Goal: Navigation & Orientation: Find specific page/section

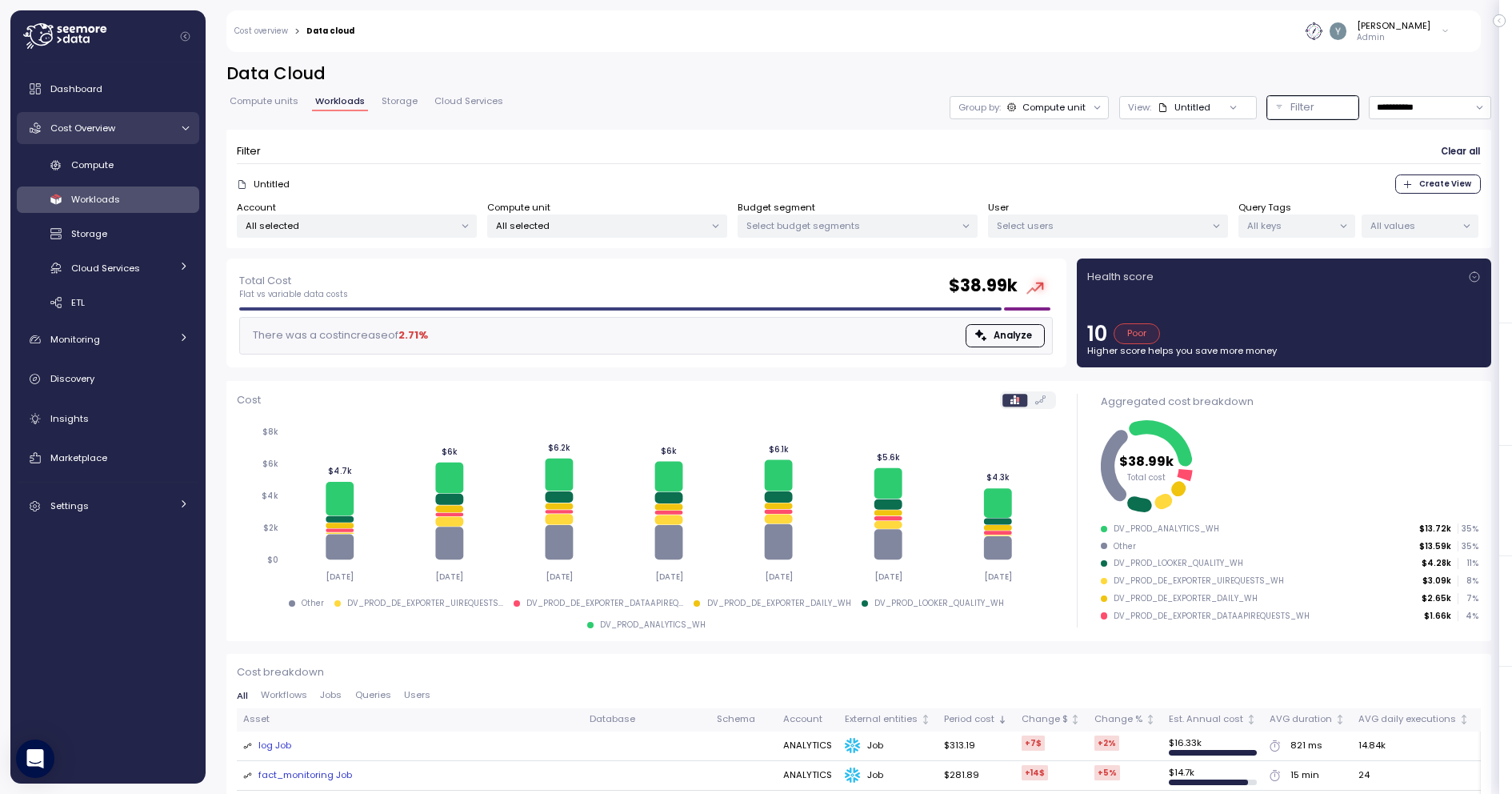
click at [95, 125] on span "Cost Overview" at bounding box center [83, 128] width 65 height 13
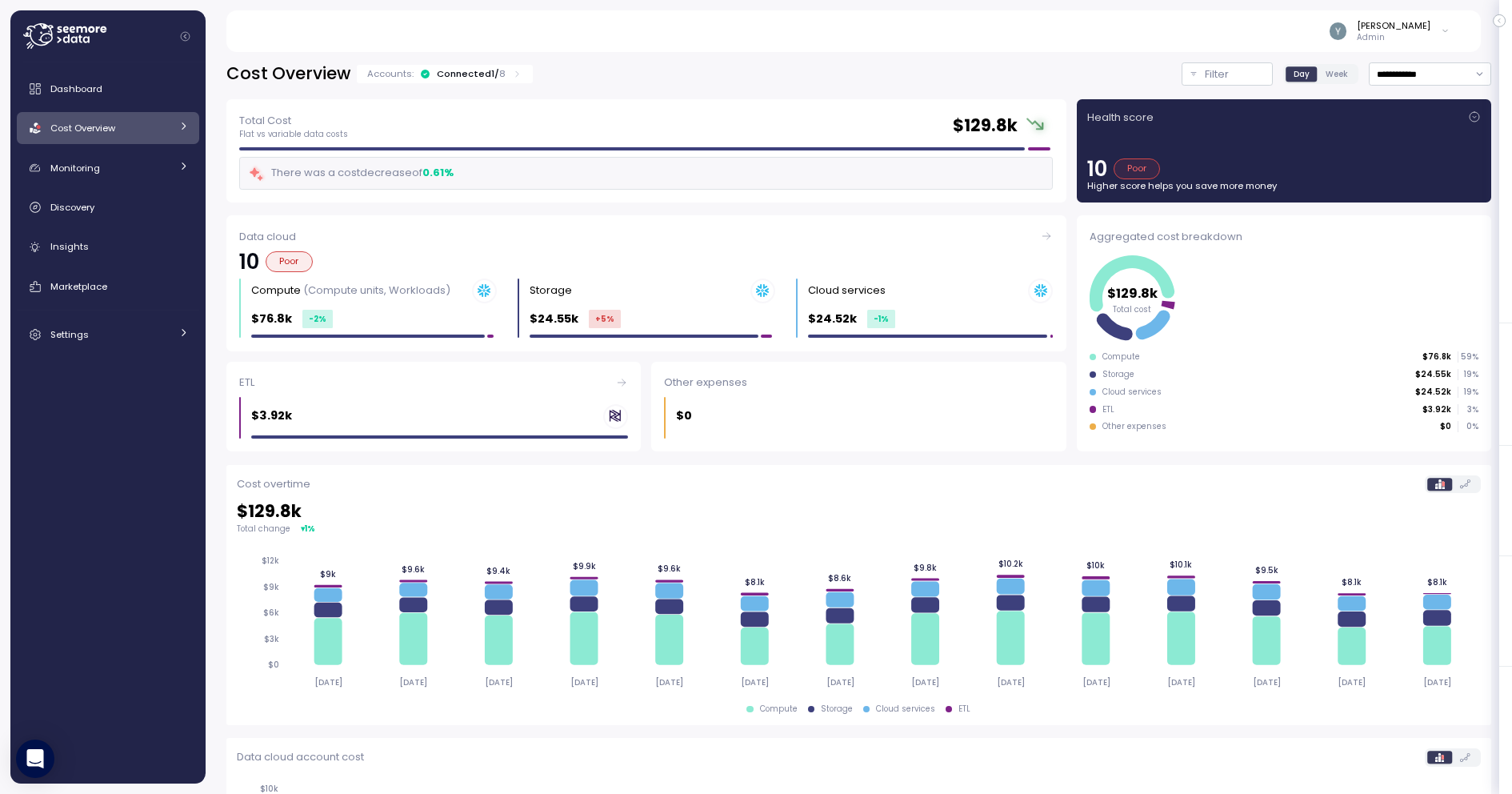
click at [486, 73] on div "Connected 1 / 8" at bounding box center [471, 73] width 69 height 13
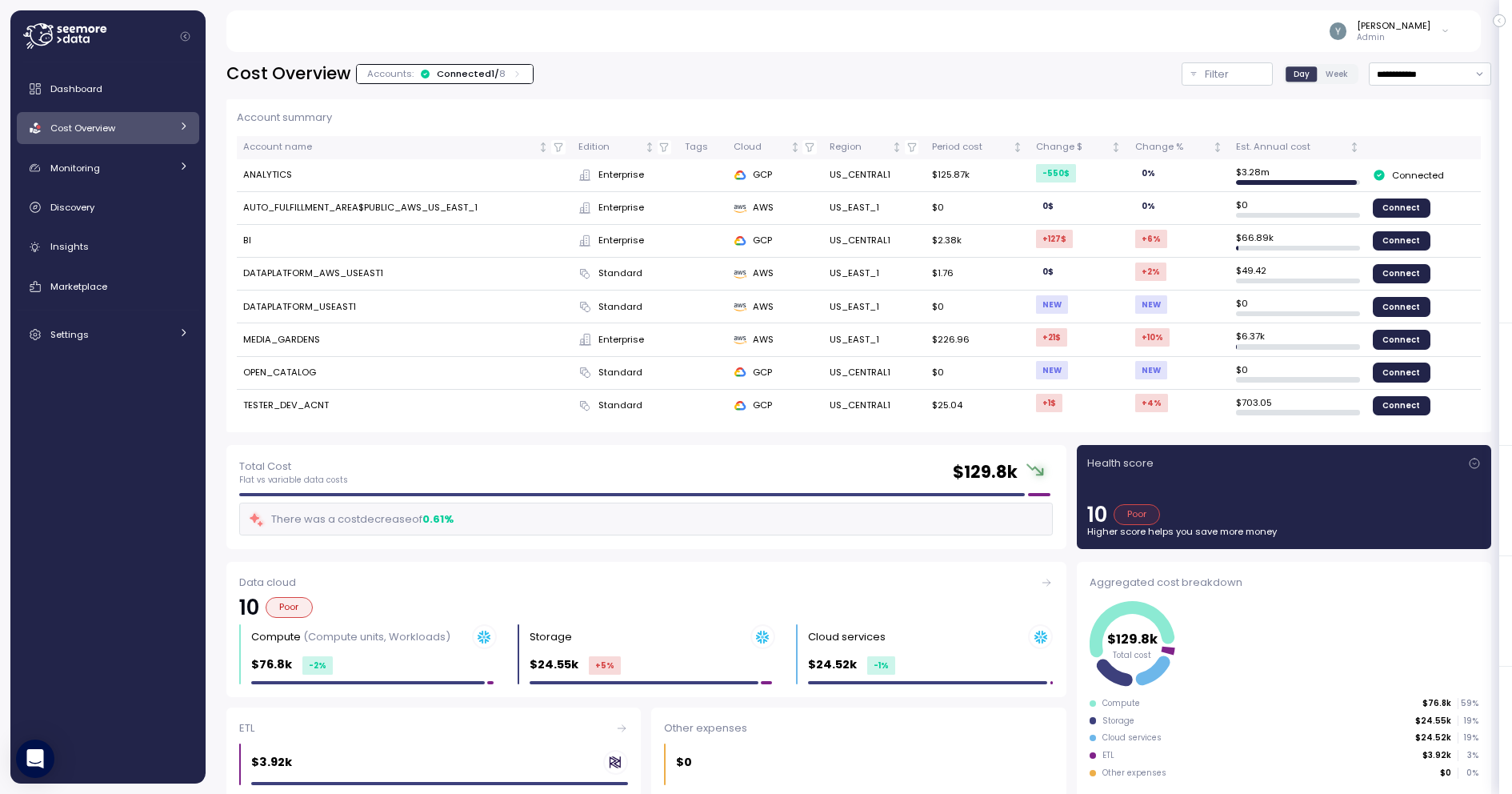
click at [454, 72] on div "Connected 1 / 8" at bounding box center [471, 73] width 69 height 13
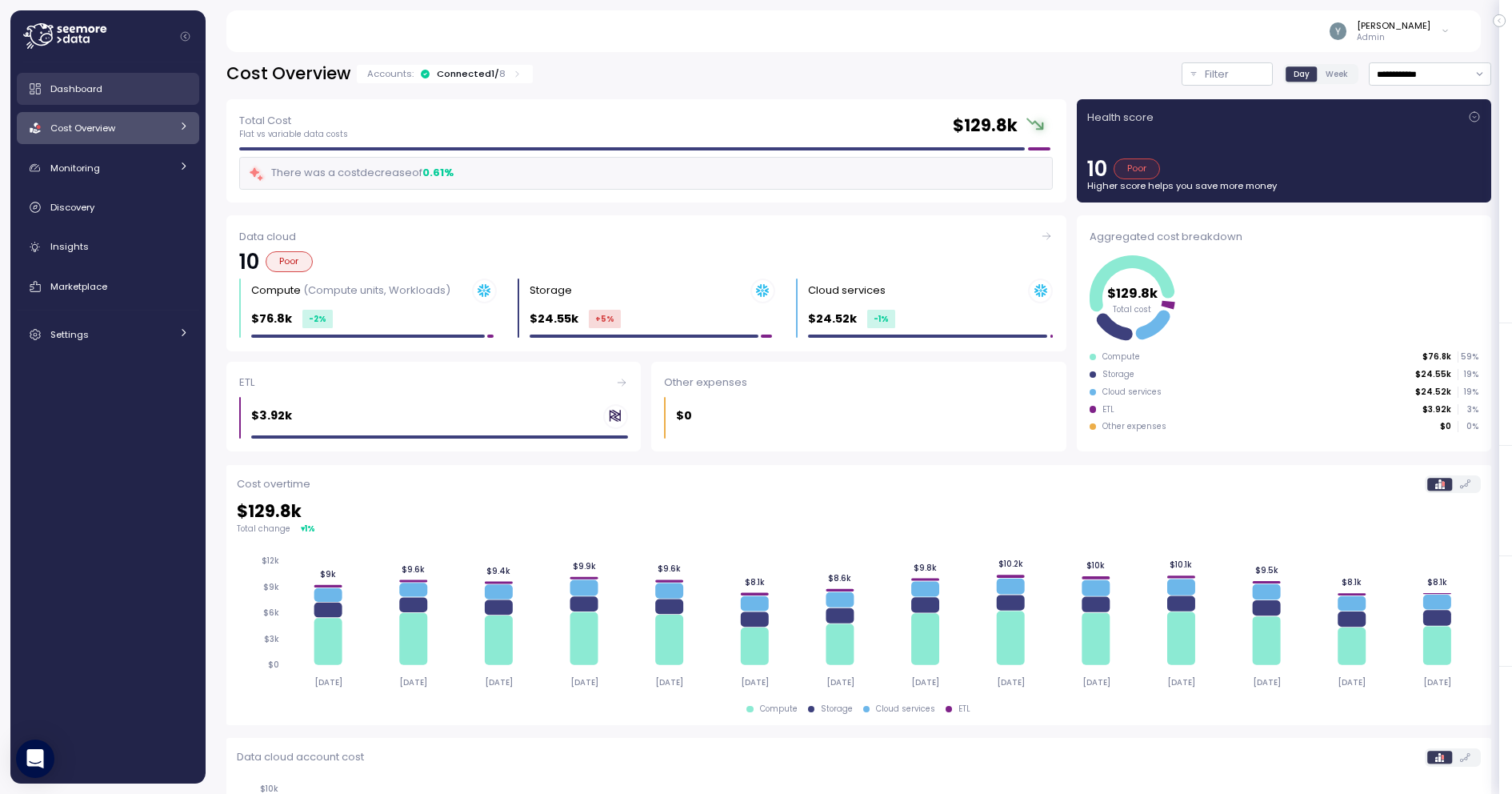
click at [130, 88] on div "Dashboard" at bounding box center [119, 89] width 138 height 16
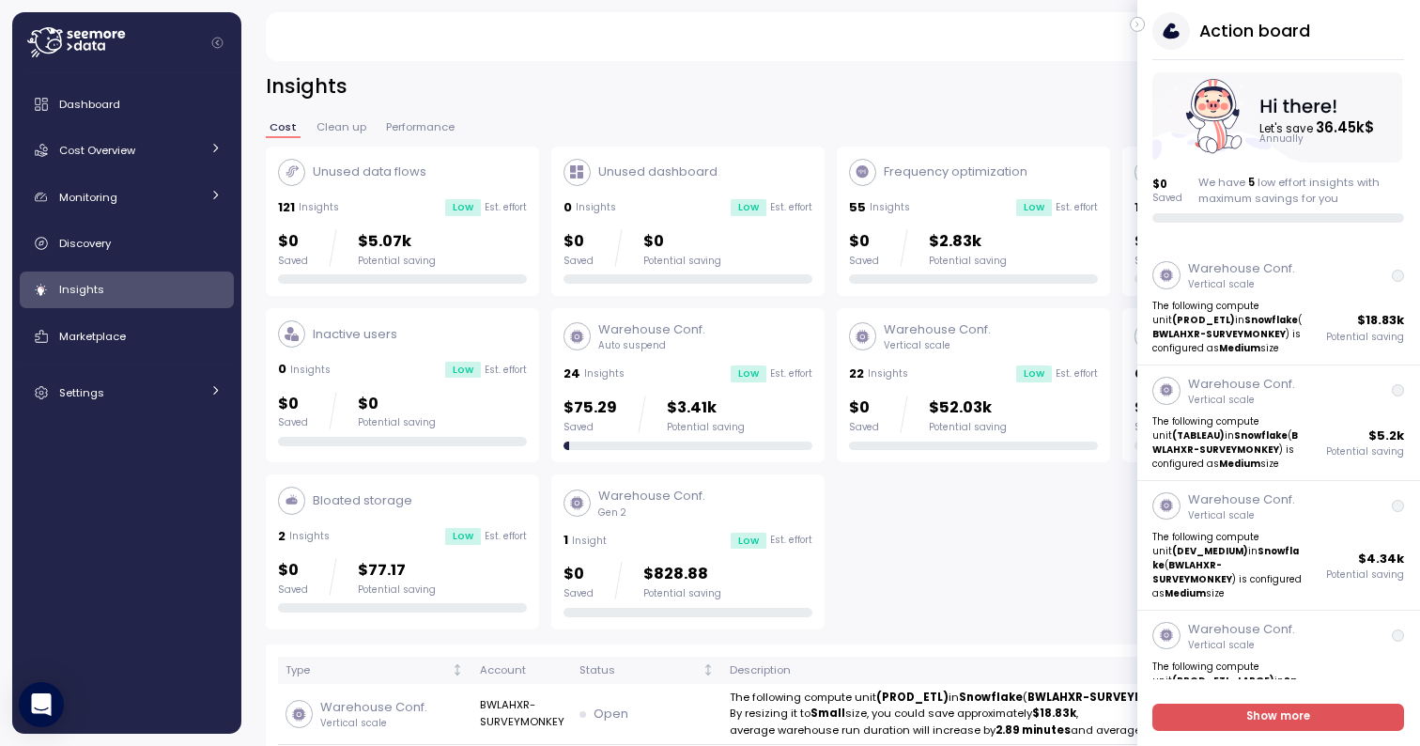
click at [1136, 23] on icon "button" at bounding box center [1137, 25] width 2 height 5
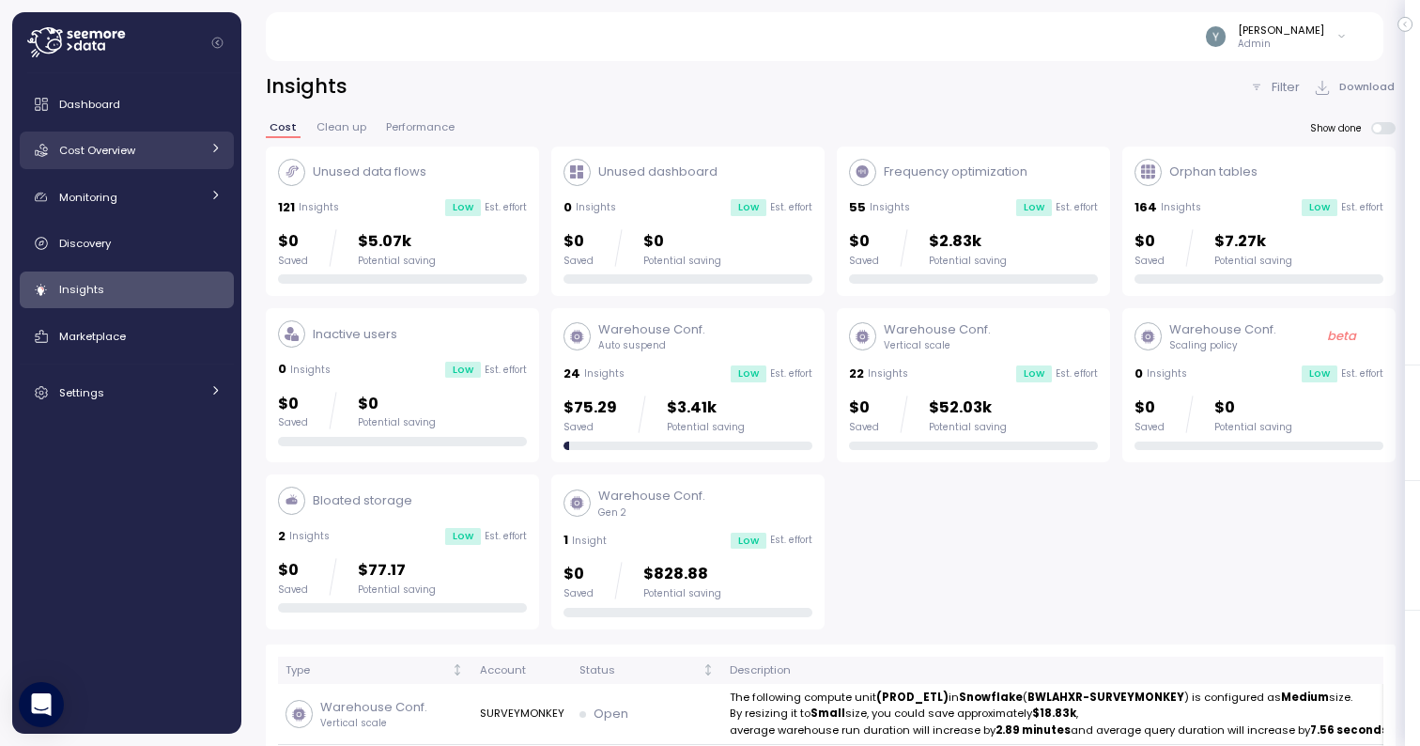
click at [181, 147] on div "Cost Overview" at bounding box center [129, 150] width 141 height 19
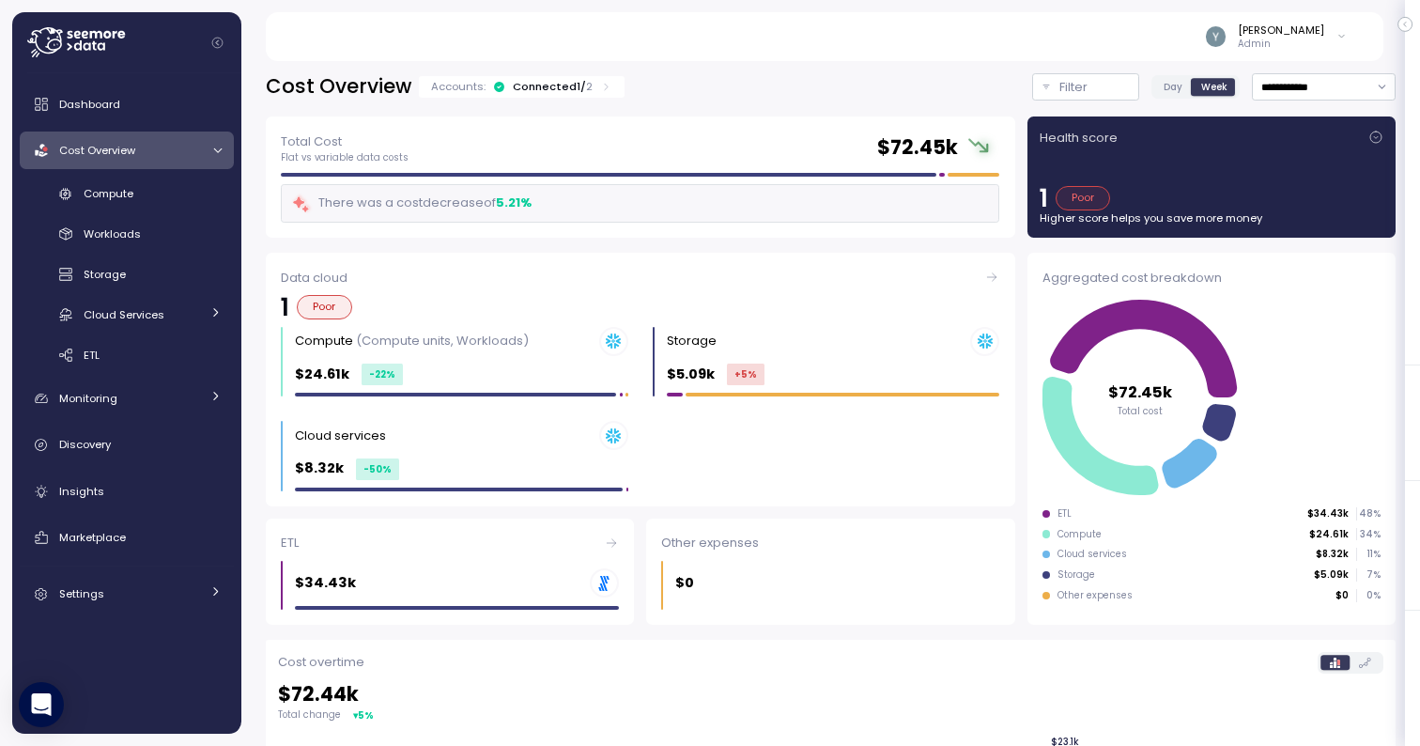
click at [538, 90] on div "Connected 1 / 2" at bounding box center [553, 86] width 80 height 15
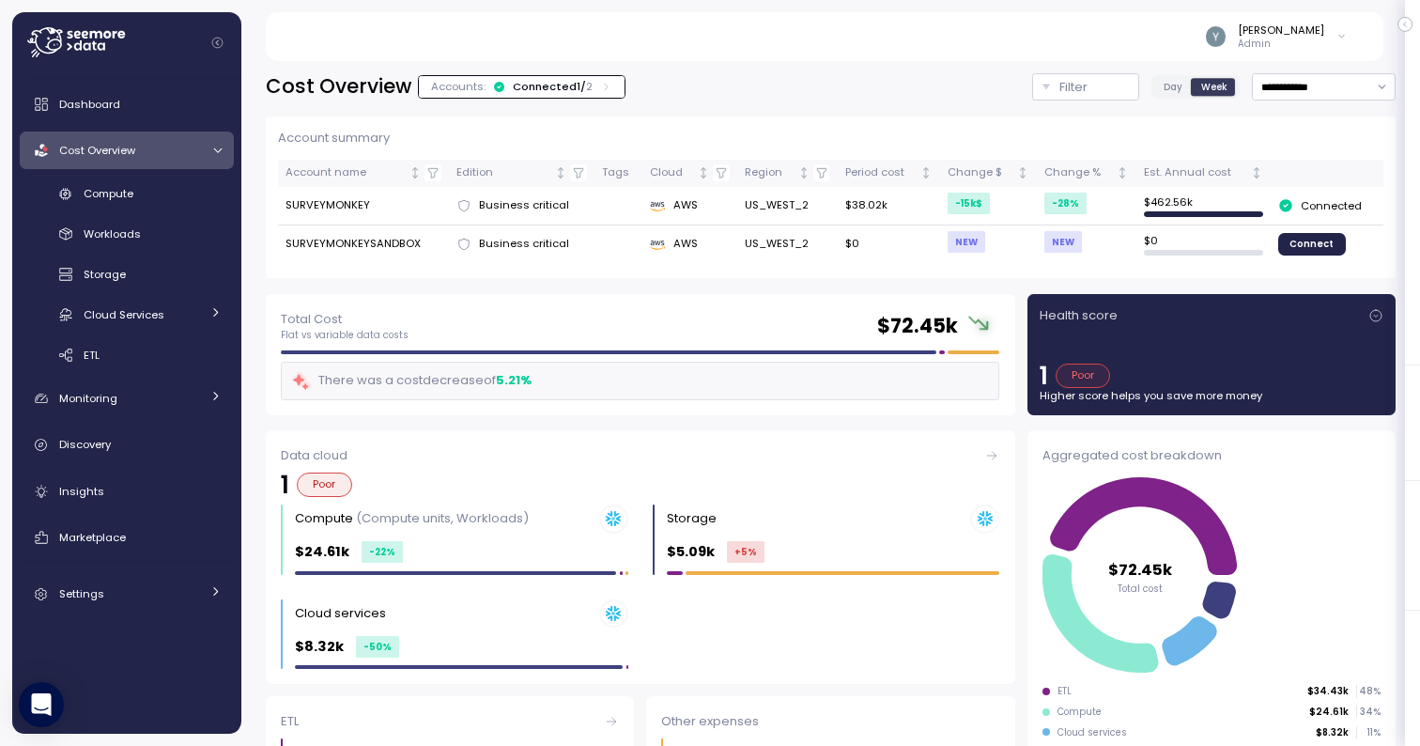
click at [538, 90] on div "Connected 1 / 2" at bounding box center [553, 86] width 80 height 15
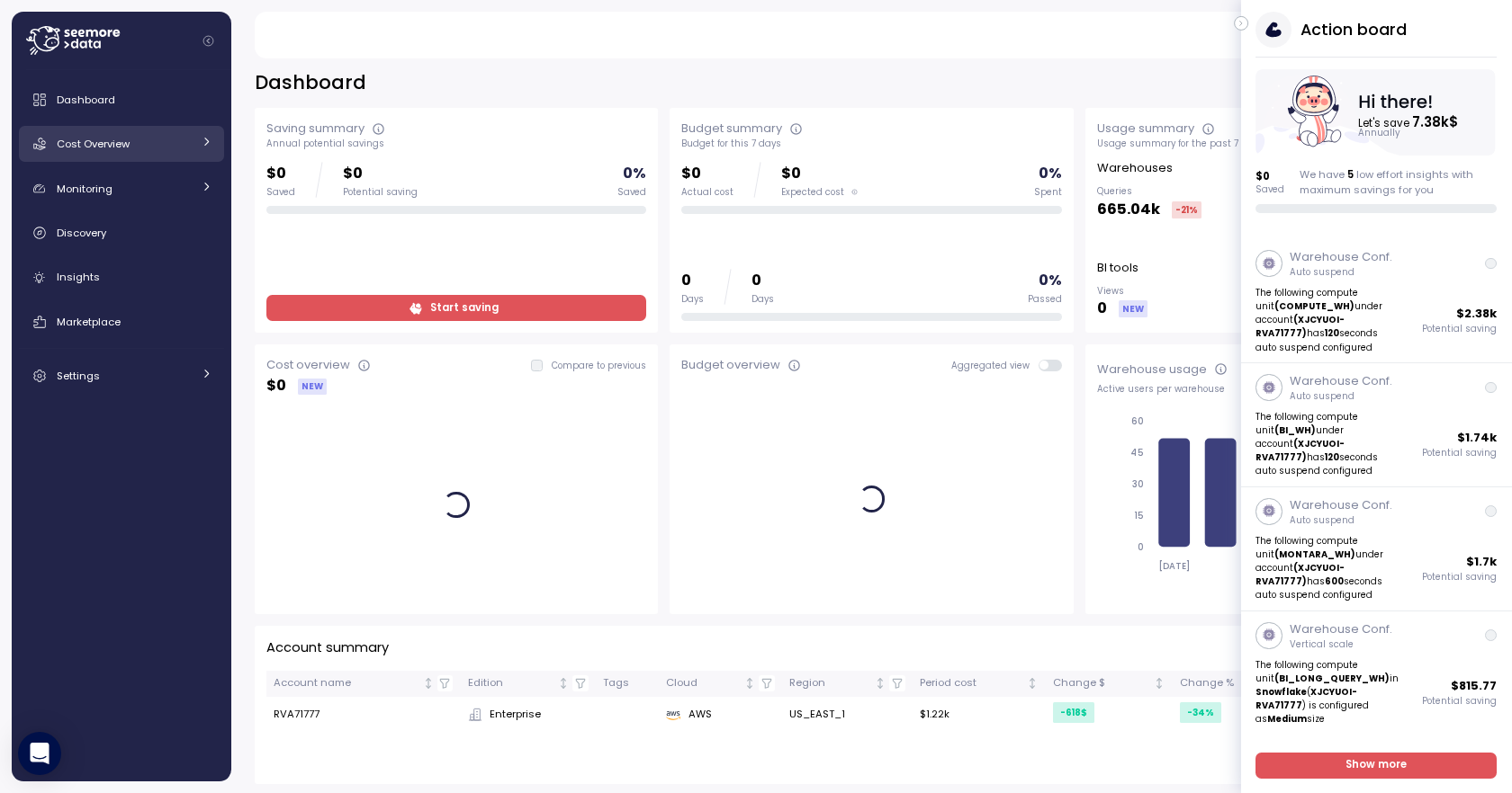
click at [174, 146] on div "Cost Overview" at bounding box center [124, 144] width 135 height 18
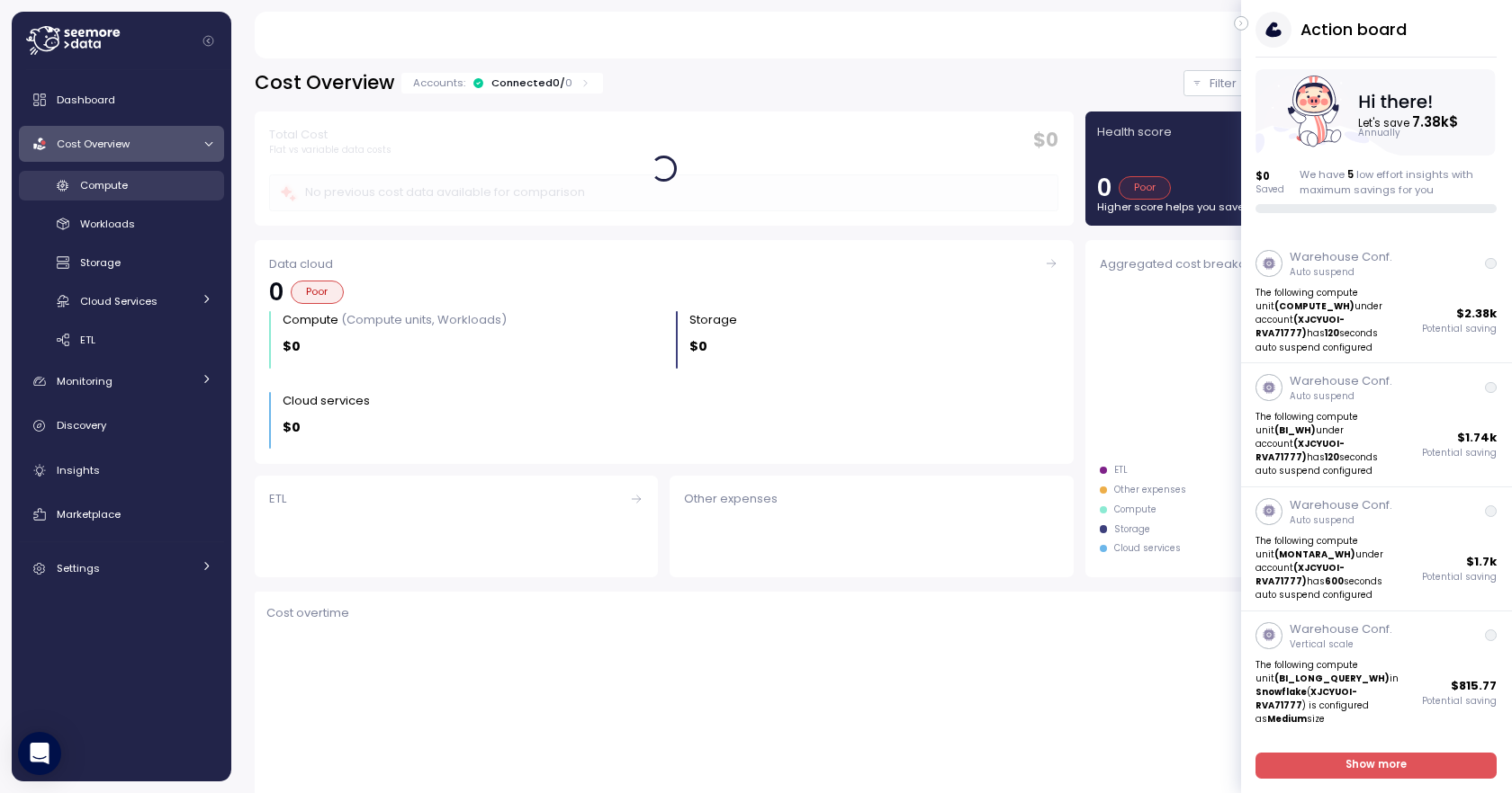
click at [147, 186] on div "Compute" at bounding box center [147, 185] width 132 height 18
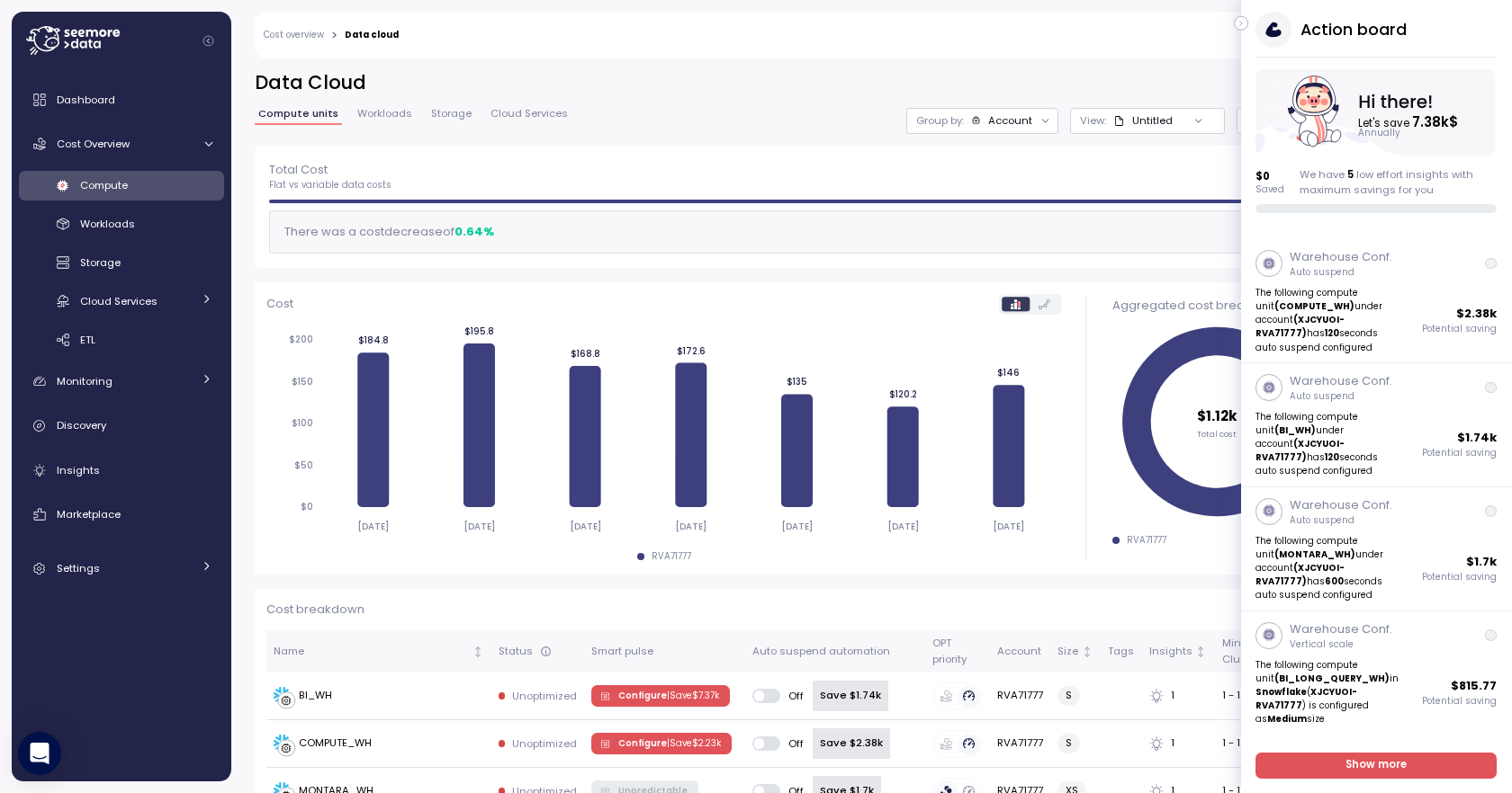
click at [308, 34] on link "Cost overview" at bounding box center [293, 34] width 60 height 9
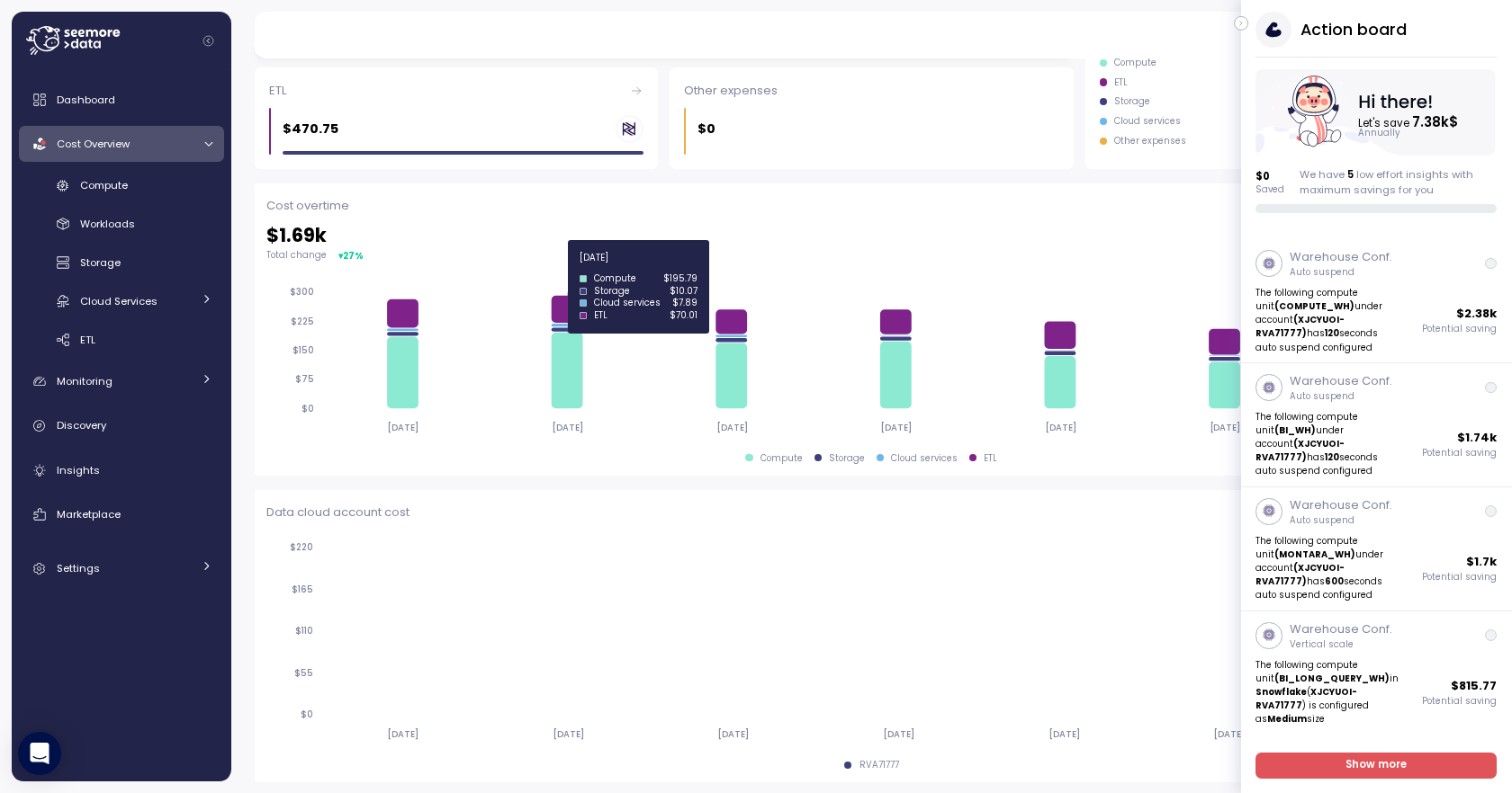
scroll to position [429, 0]
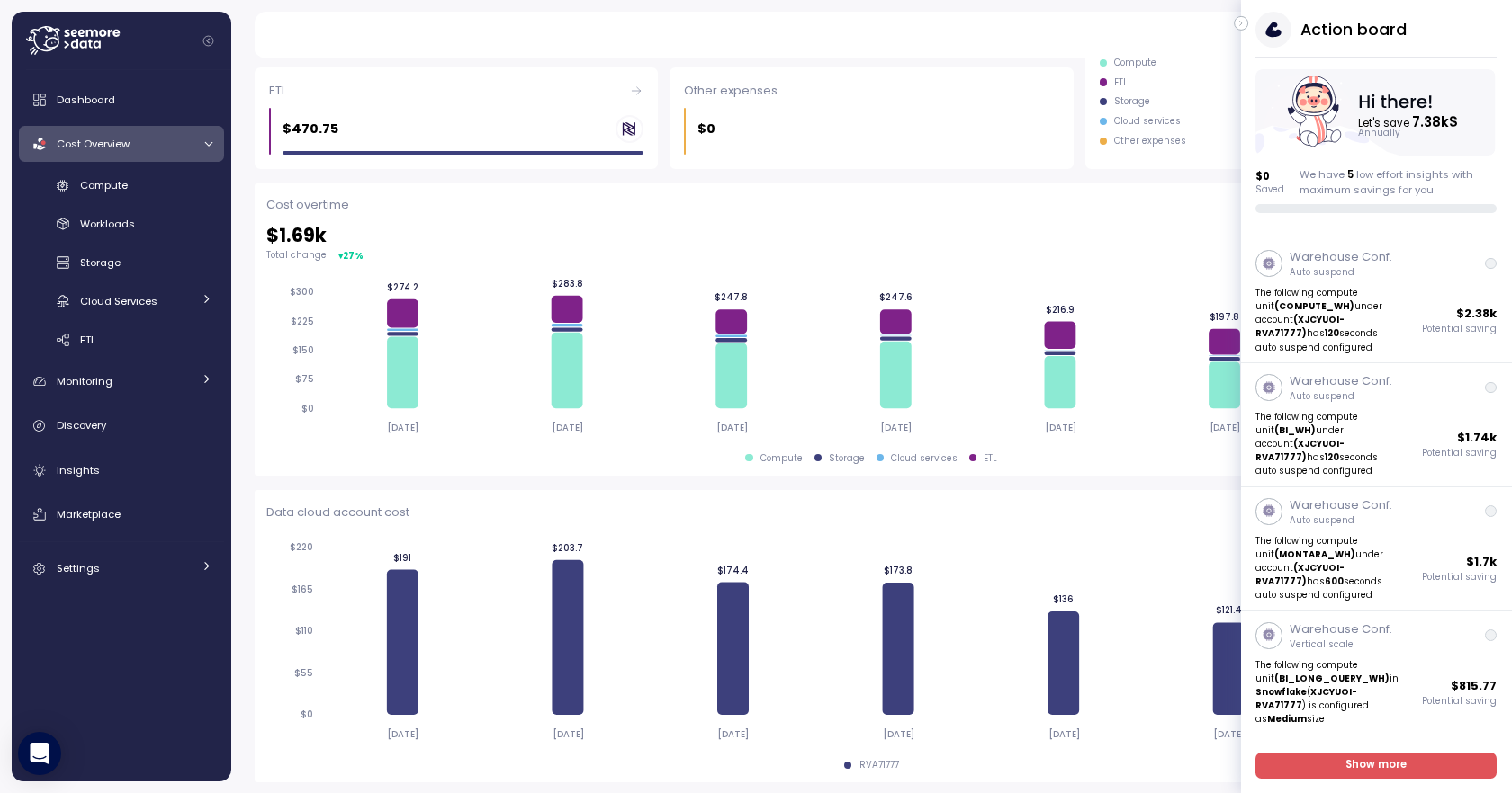
click at [1242, 23] on icon "button" at bounding box center [1241, 24] width 2 height 5
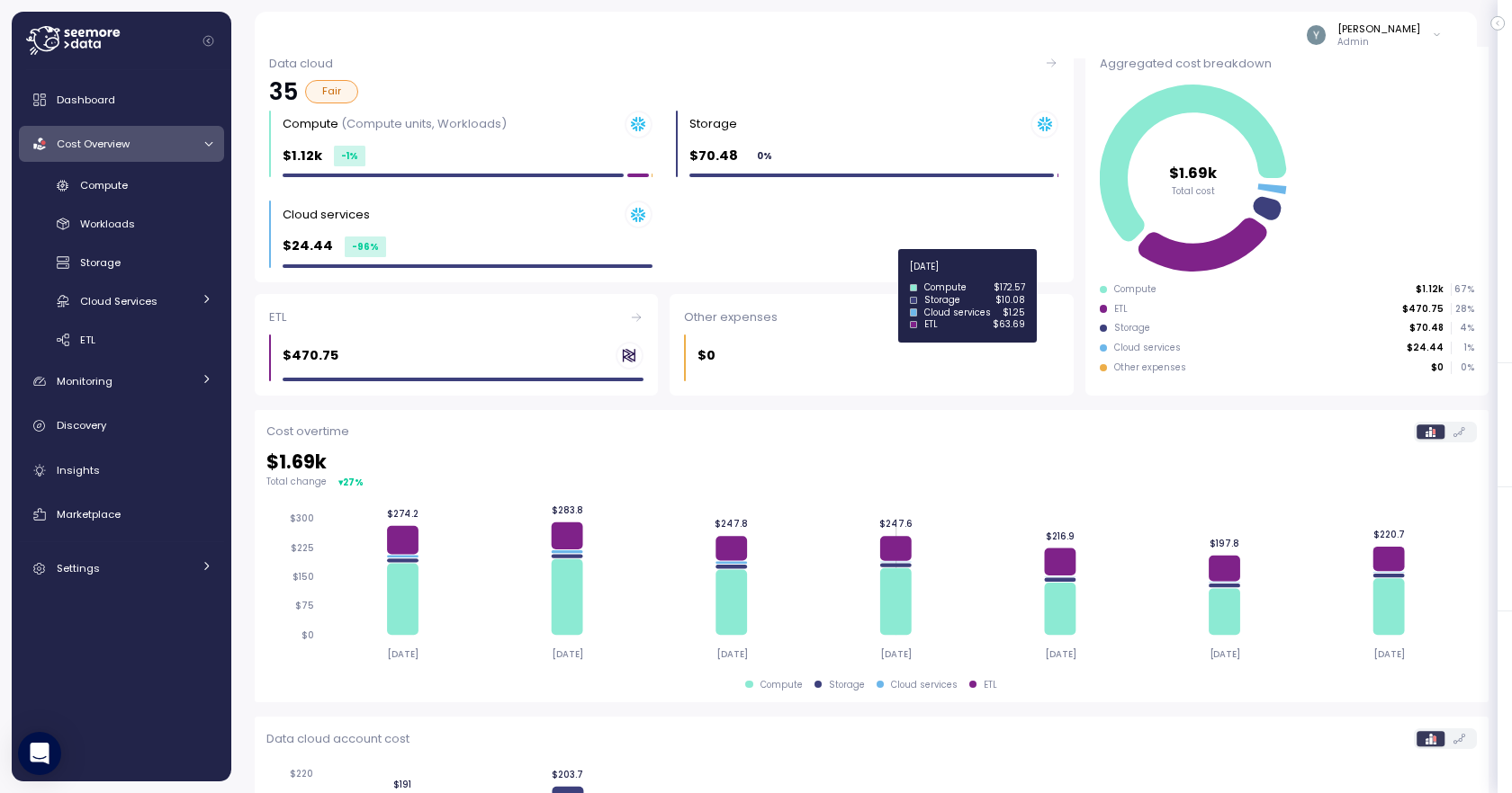
scroll to position [0, 0]
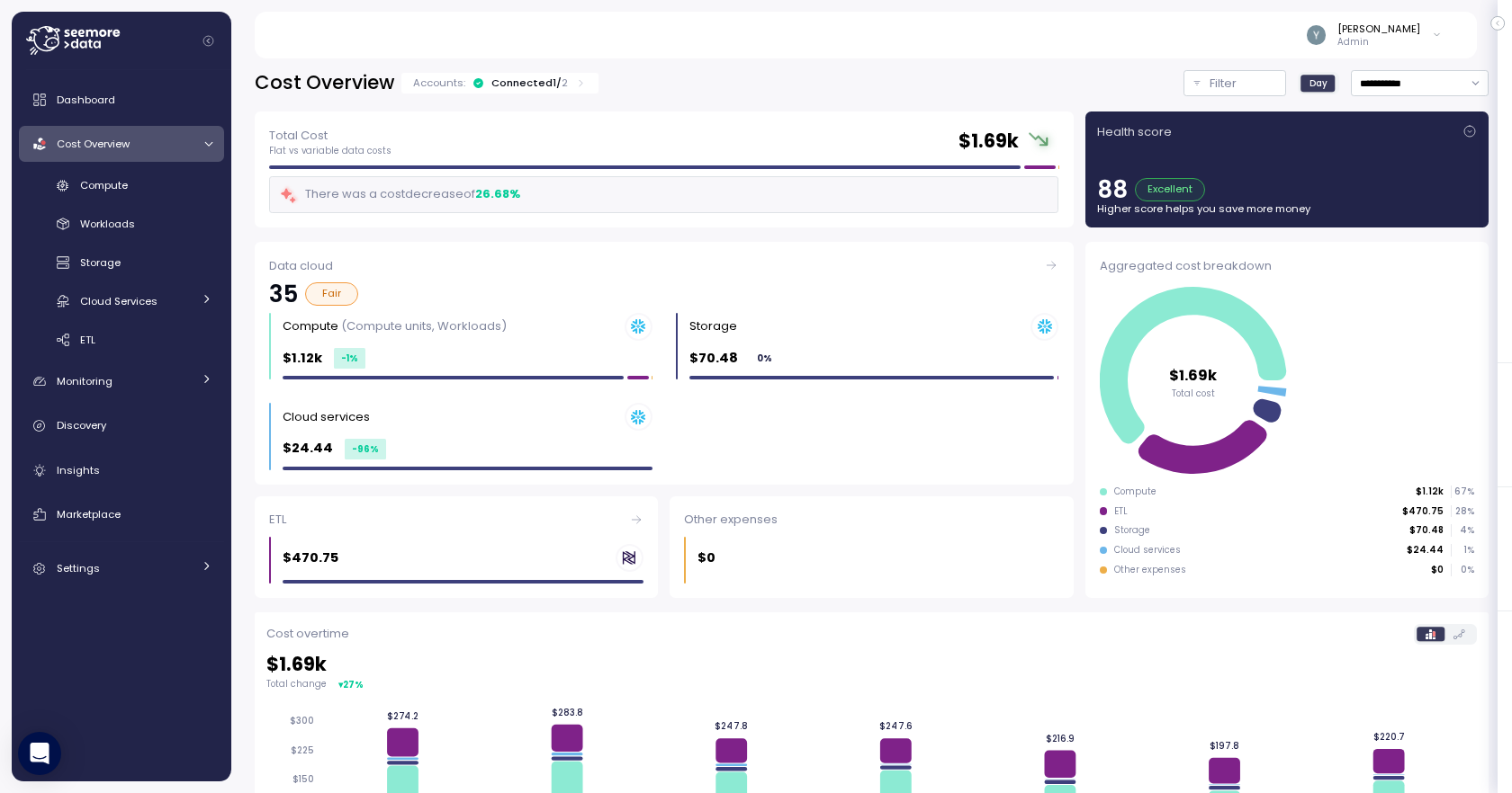
click at [536, 76] on div "Connected 1 / 2" at bounding box center [530, 82] width 77 height 14
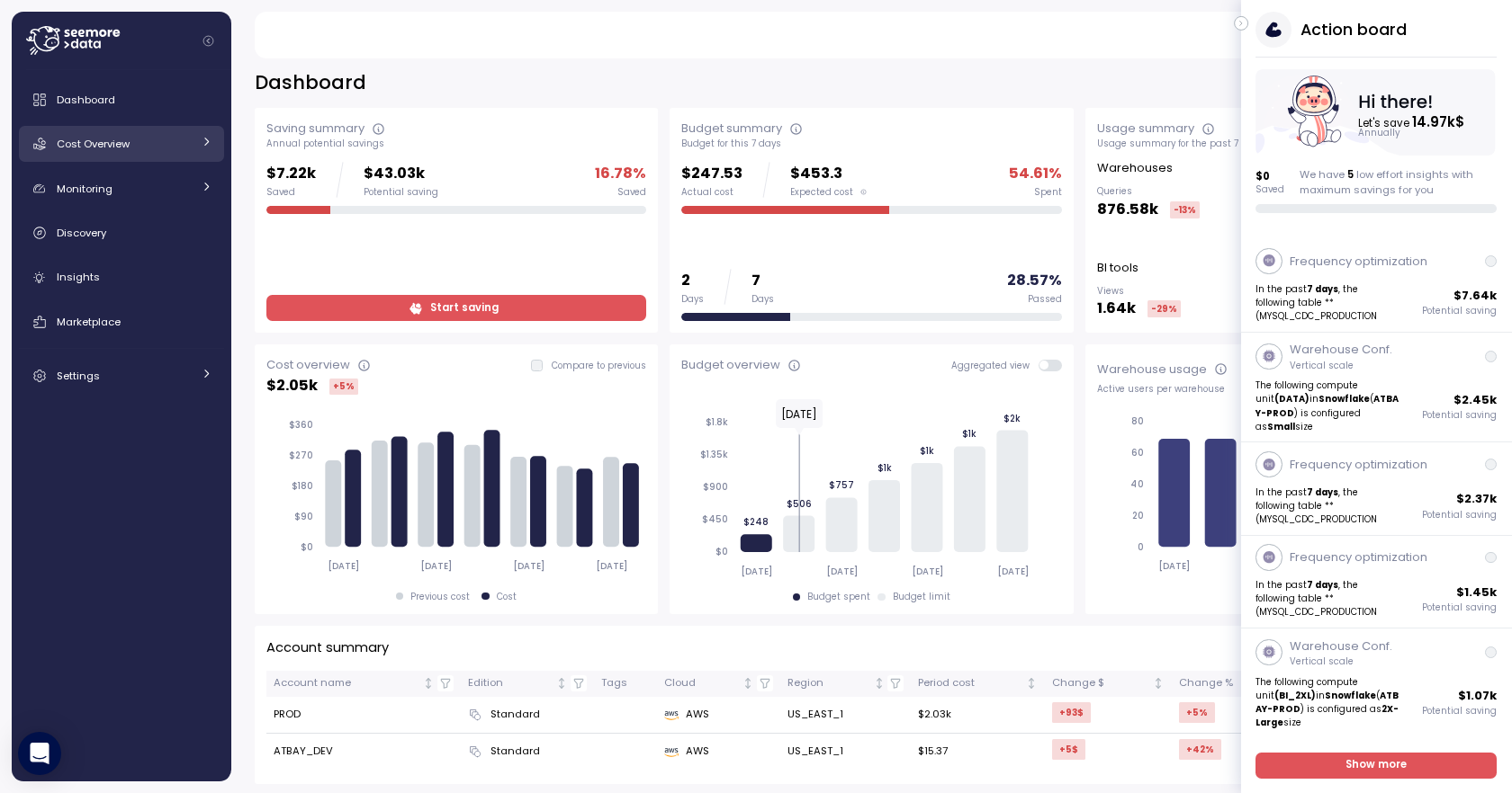
click at [168, 151] on div "Cost Overview" at bounding box center [124, 144] width 135 height 18
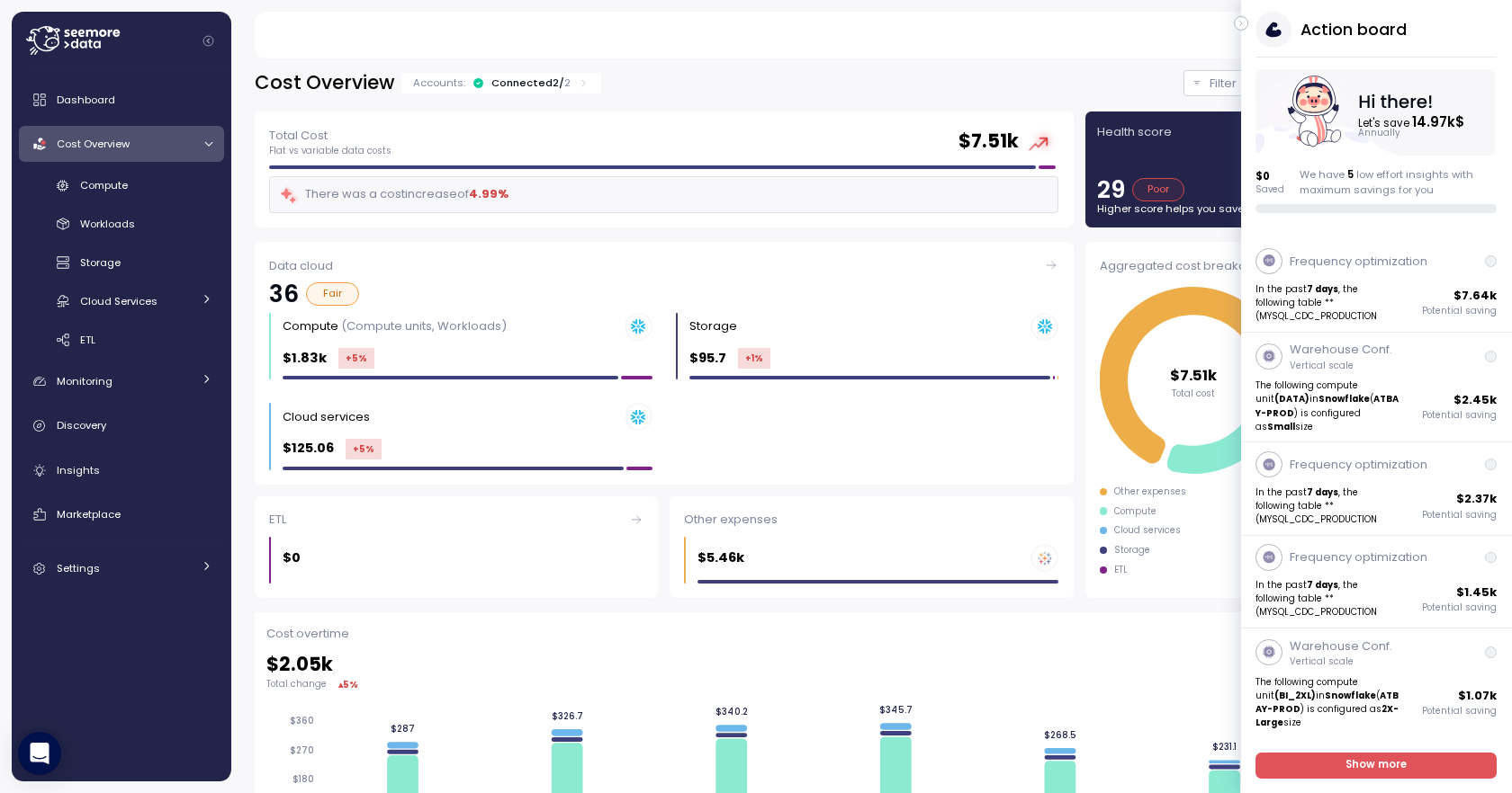
click at [1239, 22] on icon "button" at bounding box center [1241, 23] width 8 height 22
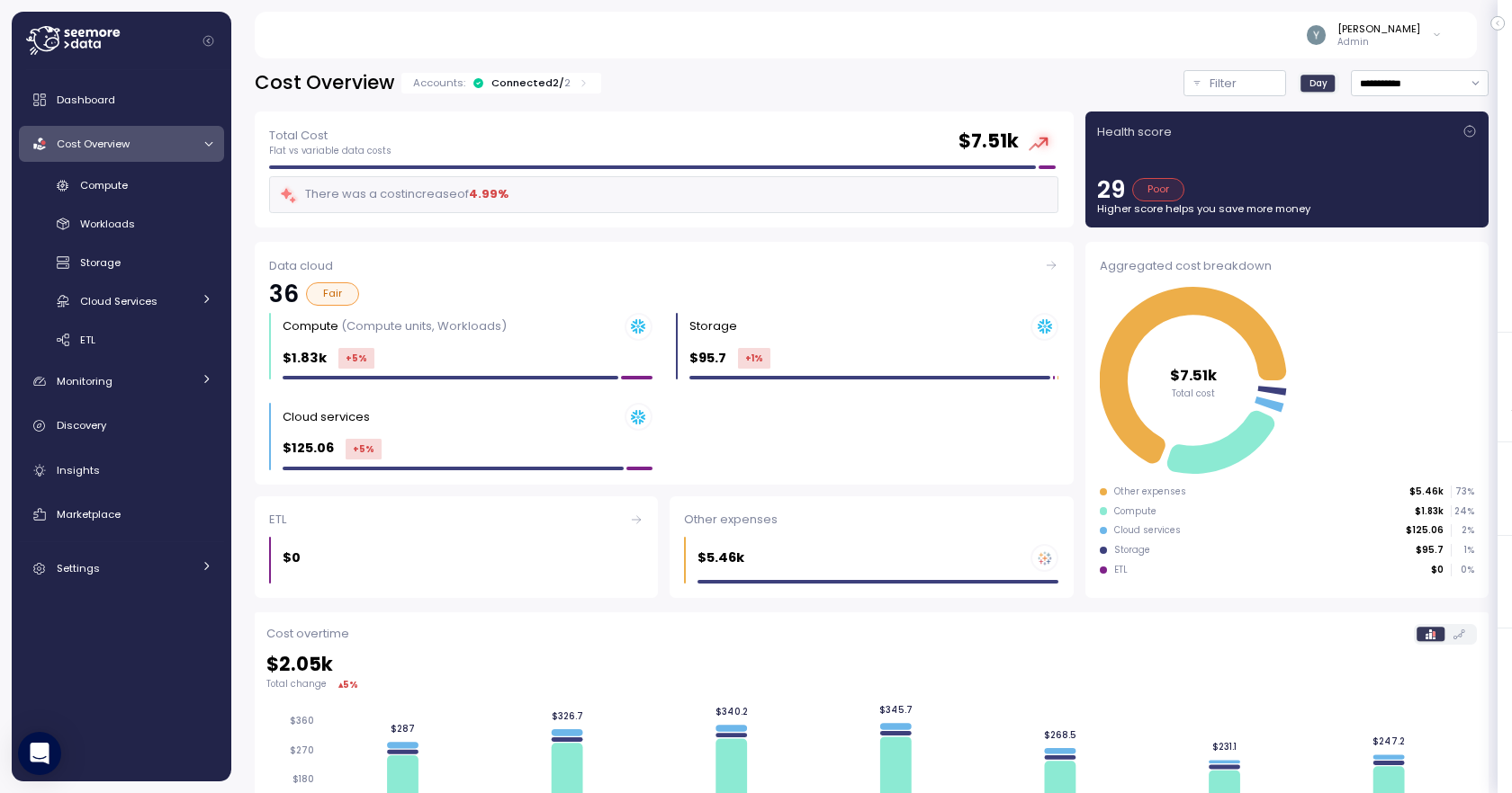
click at [202, 149] on icon at bounding box center [208, 145] width 11 height 11
